Goal: Task Accomplishment & Management: Manage account settings

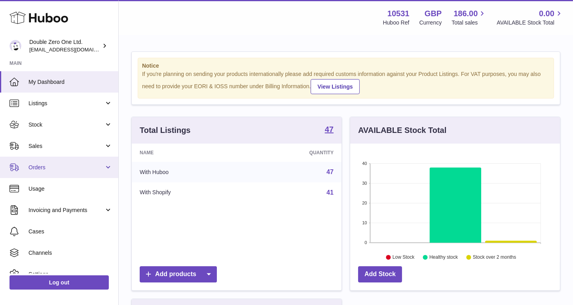
scroll to position [123, 210]
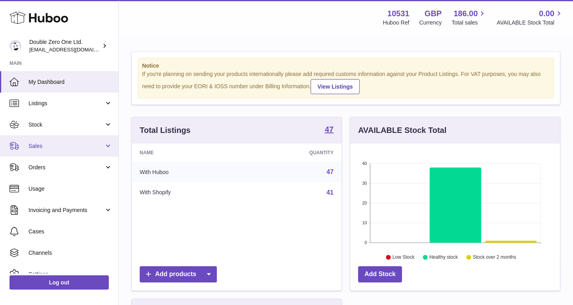
click at [68, 142] on link "Sales" at bounding box center [59, 145] width 118 height 21
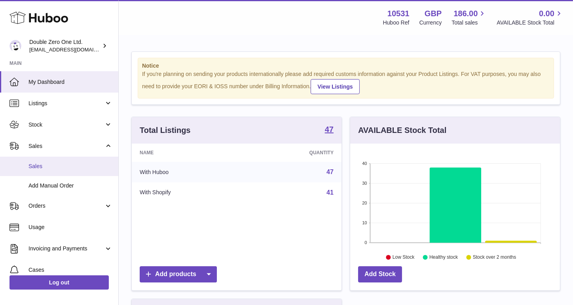
click at [58, 160] on link "Sales" at bounding box center [59, 166] width 118 height 19
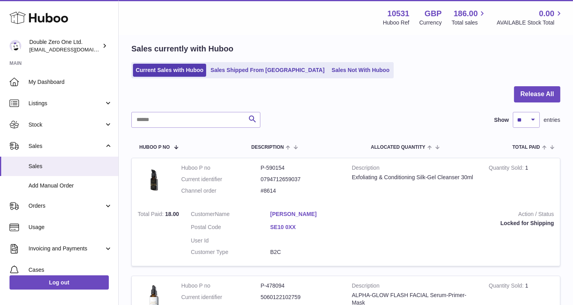
scroll to position [29, 0]
click at [329, 69] on link "Sales Not With Huboo" at bounding box center [360, 69] width 63 height 13
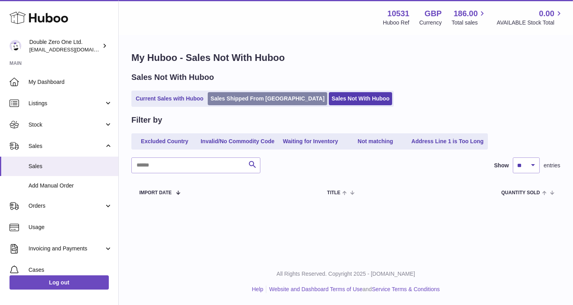
click at [225, 102] on link "Sales Shipped From [GEOGRAPHIC_DATA]" at bounding box center [268, 98] width 120 height 13
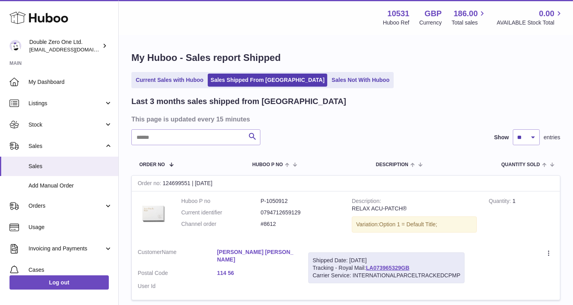
click at [186, 85] on link "Current Sales with Huboo" at bounding box center [169, 80] width 73 height 13
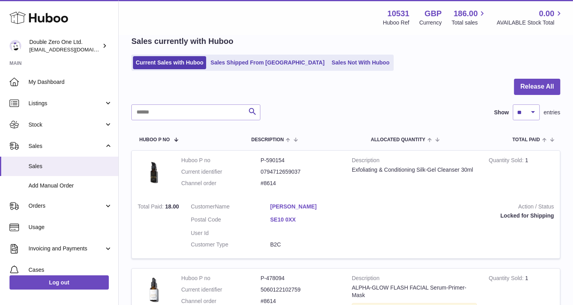
scroll to position [16, 0]
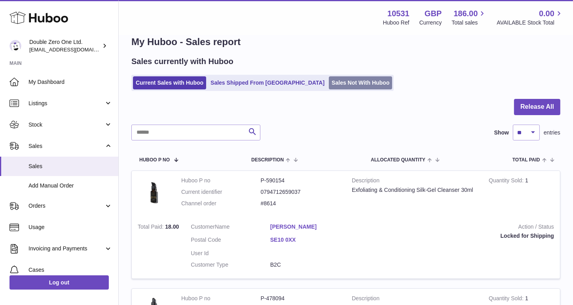
click at [329, 86] on link "Sales Not With Huboo" at bounding box center [360, 82] width 63 height 13
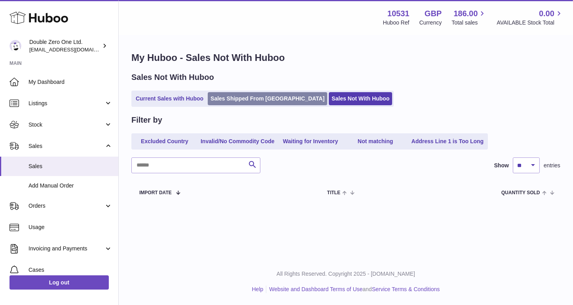
click at [261, 99] on link "Sales Shipped From [GEOGRAPHIC_DATA]" at bounding box center [268, 98] width 120 height 13
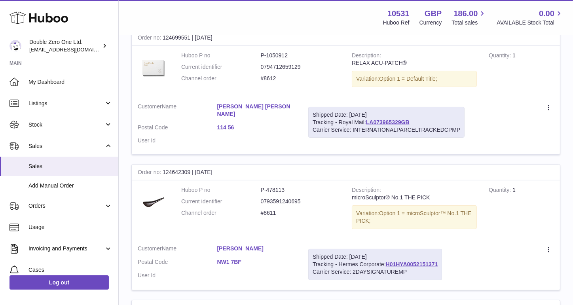
scroll to position [148, 0]
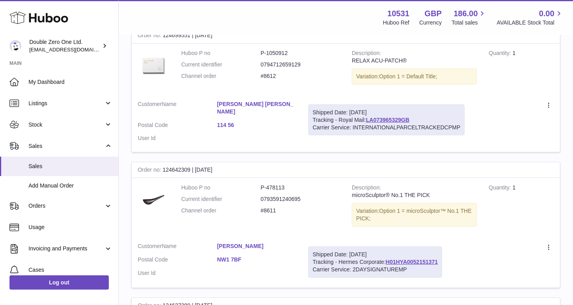
click at [224, 122] on link "114 56" at bounding box center [257, 126] width 80 height 8
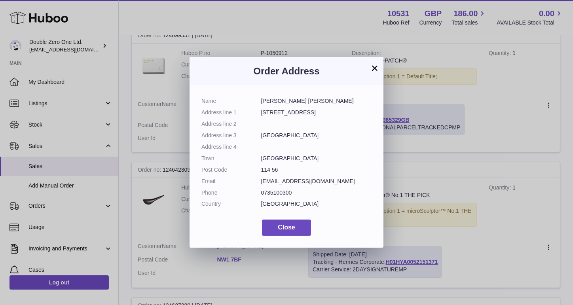
click at [375, 70] on button "×" at bounding box center [375, 68] width 10 height 10
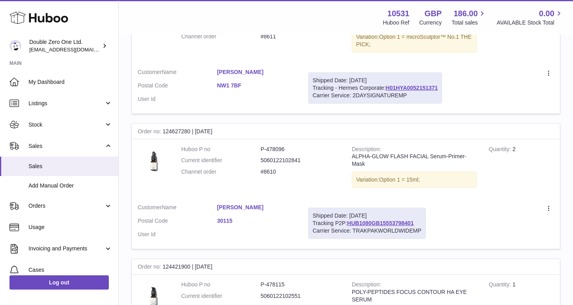
scroll to position [312, 0]
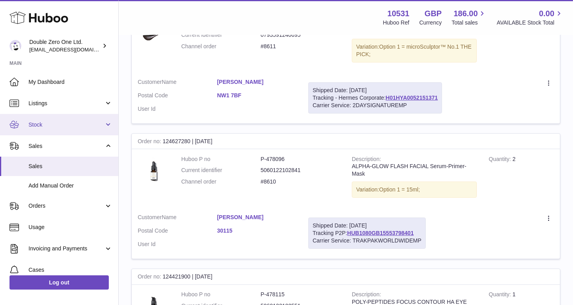
click at [46, 125] on span "Stock" at bounding box center [67, 125] width 76 height 8
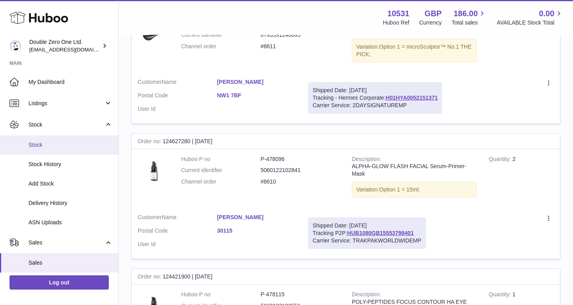
click at [53, 140] on link "Stock" at bounding box center [59, 144] width 118 height 19
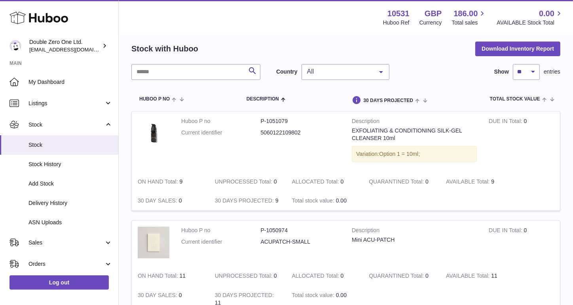
scroll to position [32, 0]
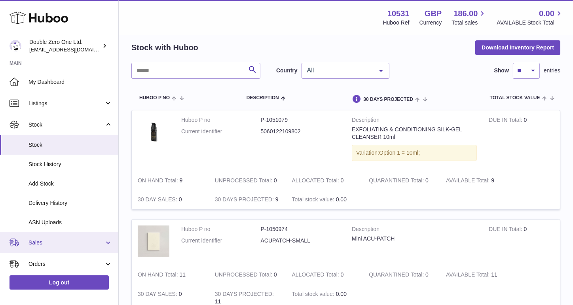
click at [38, 233] on link "Sales" at bounding box center [59, 242] width 118 height 21
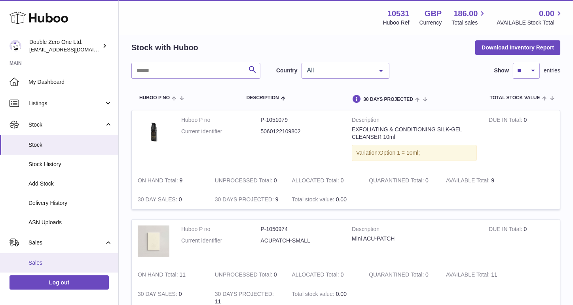
click at [49, 265] on span "Sales" at bounding box center [71, 263] width 84 height 8
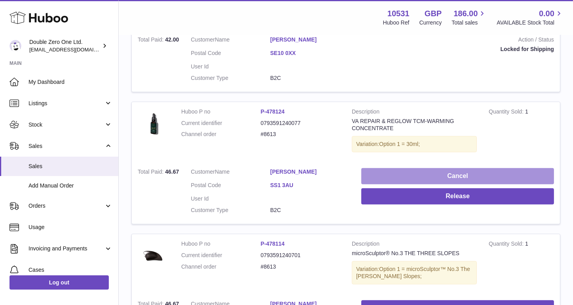
scroll to position [593, 0]
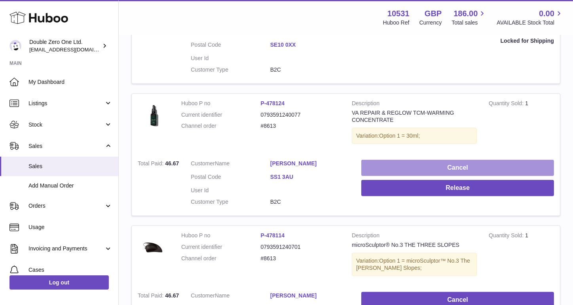
click at [385, 162] on button "Cancel" at bounding box center [458, 168] width 193 height 16
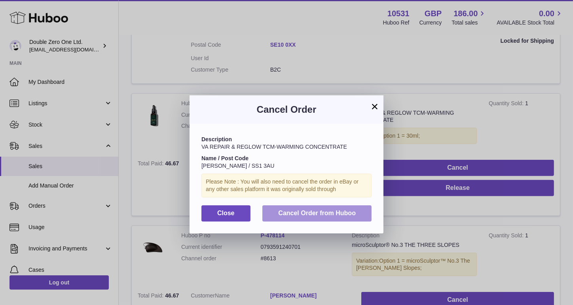
click at [272, 212] on button "Cancel Order from Huboo" at bounding box center [317, 214] width 109 height 16
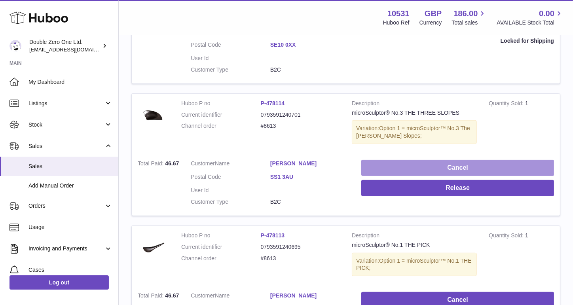
click at [397, 163] on button "Cancel" at bounding box center [458, 168] width 193 height 16
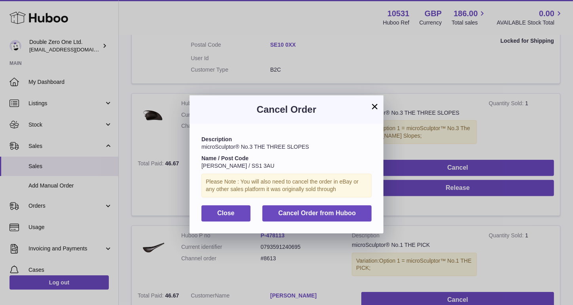
click at [302, 222] on div "Description microSculptor® No.3 THE THREE SLOPES Name / Post Code H A CARTER / …" at bounding box center [287, 178] width 194 height 109
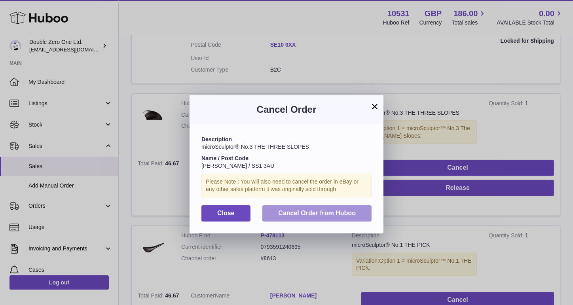
click at [324, 209] on button "Cancel Order from Huboo" at bounding box center [317, 214] width 109 height 16
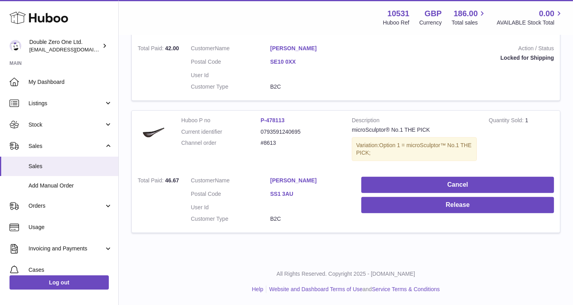
scroll to position [573, 0]
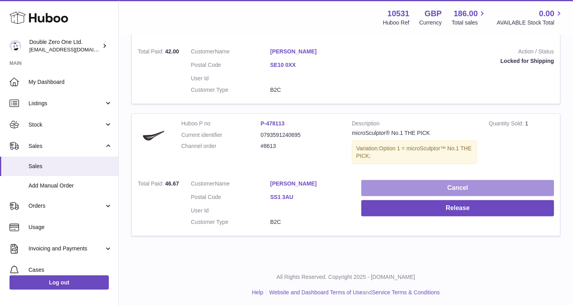
click at [388, 180] on button "Cancel" at bounding box center [458, 188] width 193 height 16
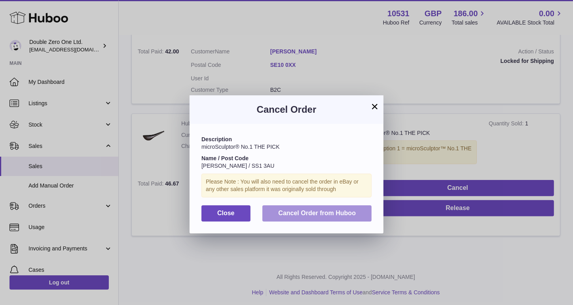
click at [329, 209] on button "Cancel Order from Huboo" at bounding box center [317, 214] width 109 height 16
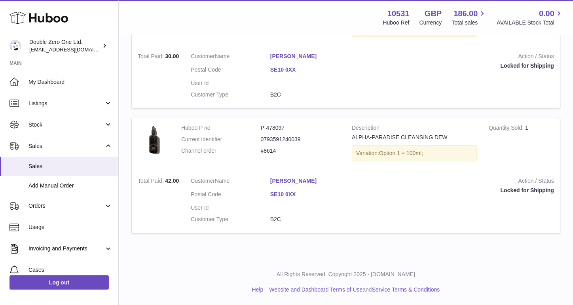
scroll to position [441, 0]
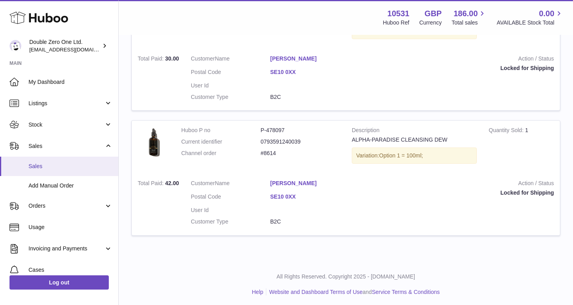
click at [40, 163] on span "Sales" at bounding box center [71, 167] width 84 height 8
